Goal: Task Accomplishment & Management: Complete application form

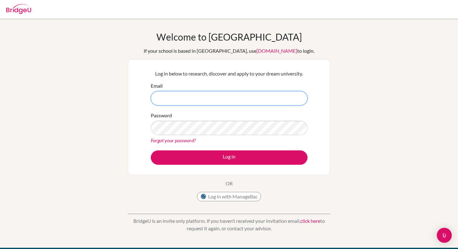
click at [227, 98] on input "Email" at bounding box center [229, 98] width 157 height 14
type input "f"
type input "[EMAIL_ADDRESS][PERSON_NAME][DOMAIN_NAME]"
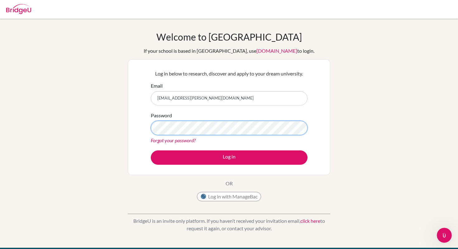
click at [151, 150] on button "Log in" at bounding box center [229, 157] width 157 height 14
